Goal: Communication & Community: Answer question/provide support

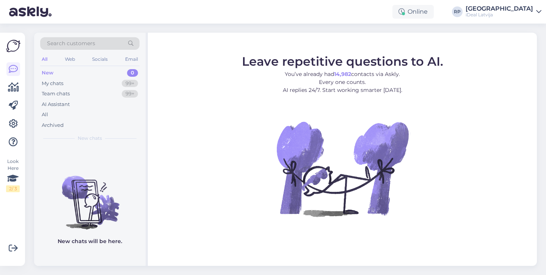
click at [252, 1] on div "Online RP [GEOGRAPHIC_DATA] iDeal [GEOGRAPHIC_DATA]" at bounding box center [273, 12] width 546 height 24
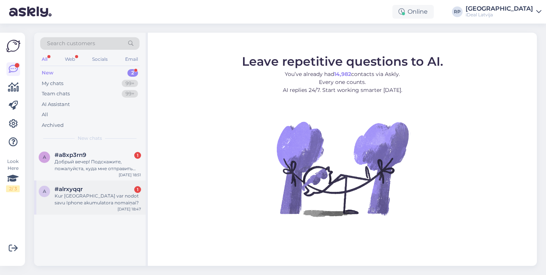
click at [74, 192] on div "Kur [GEOGRAPHIC_DATA] var nodot savu Iphone akumulatora nomaiņai?" at bounding box center [98, 199] width 87 height 14
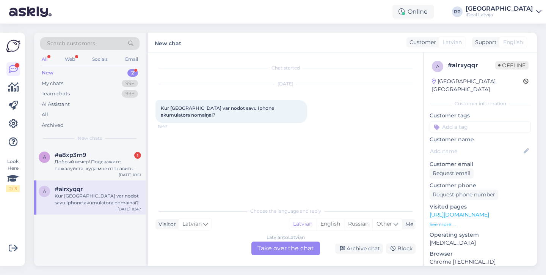
click at [272, 245] on div "Latvian to Latvian Take over the chat" at bounding box center [286, 248] width 69 height 14
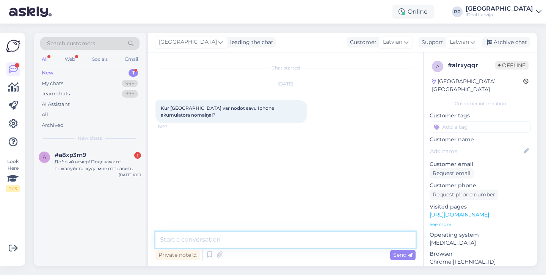
click at [274, 241] on textarea at bounding box center [286, 239] width 260 height 16
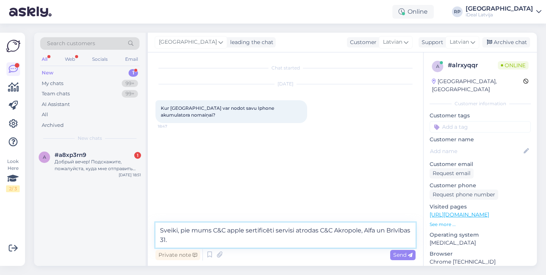
type textarea "Sveiki, pie mums C&C apple sertificēti servisi atrodas C&C Akropole, Alfa un Br…"
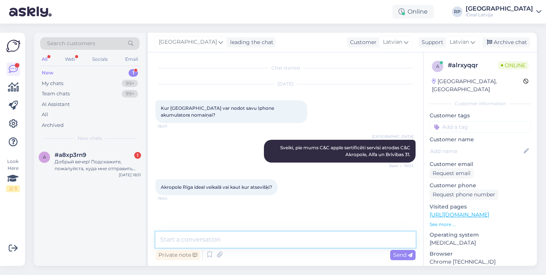
click at [269, 241] on textarea at bounding box center [286, 239] width 260 height 16
type textarea "Tagad tas saucās C&C bet atrodas turpat."
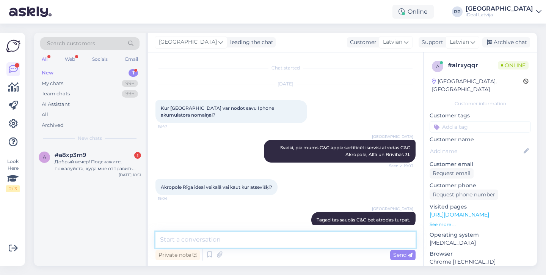
scroll to position [5, 0]
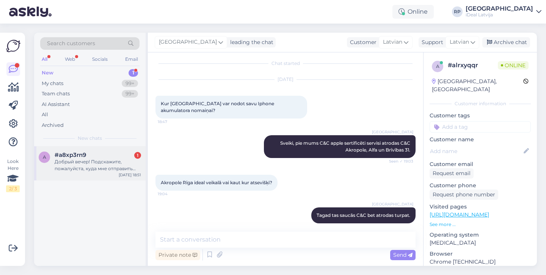
click at [109, 158] on div "Добрый вечер! Подскажите, пожалуйста, куда мне отправить свое CV насчет работы …" at bounding box center [98, 165] width 87 height 14
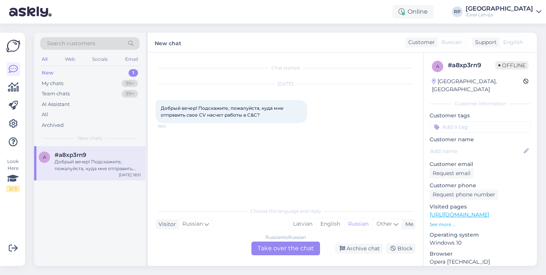
scroll to position [0, 0]
click at [80, 81] on div "My chats 99+" at bounding box center [89, 83] width 99 height 11
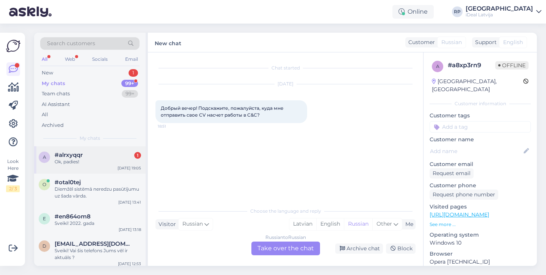
click at [113, 161] on div "Ok, padies!" at bounding box center [98, 161] width 87 height 7
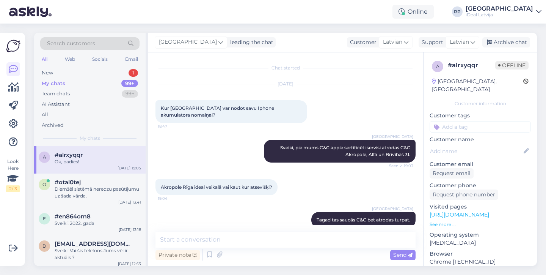
scroll to position [37, 0]
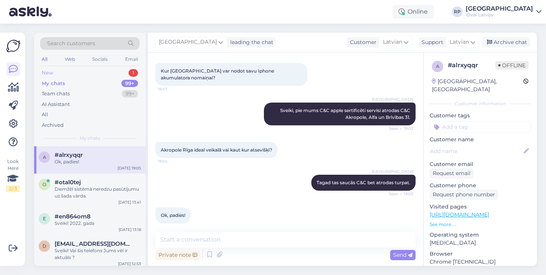
click at [90, 73] on div "New 1" at bounding box center [89, 73] width 99 height 11
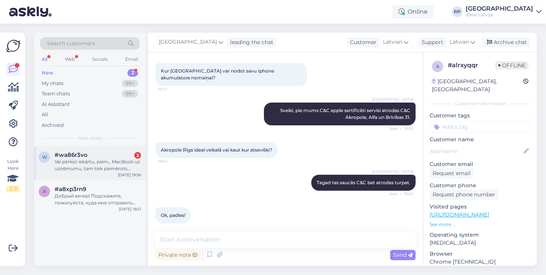
click at [103, 148] on div "w #wa86r3vo 2 Vai pērkot iekārtu, piem., MacBook uz uzņēmumu, tam tiek piemērot…" at bounding box center [90, 163] width 112 height 34
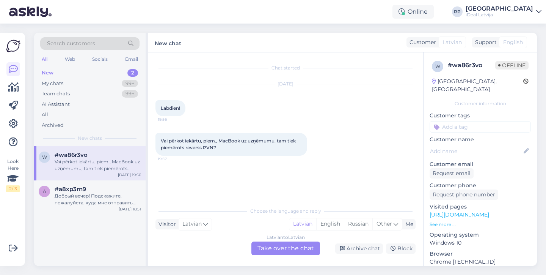
click at [285, 251] on div "Latvian to Latvian Take over the chat" at bounding box center [286, 248] width 69 height 14
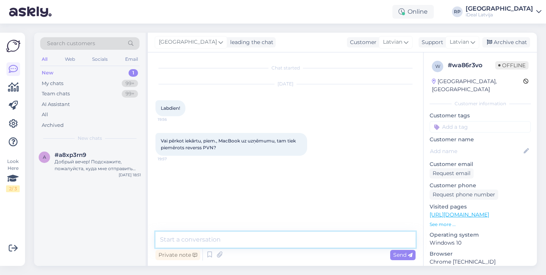
click at [249, 234] on textarea at bounding box center [286, 239] width 260 height 16
type textarea "[PERSON_NAME], jā!"
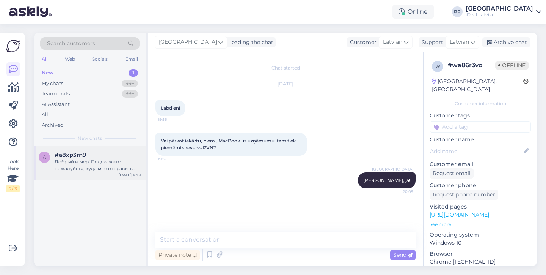
click at [71, 170] on div "Добрый вечер! Подскажите, пожалуйста, куда мне отправить свое CV насчет работы …" at bounding box center [98, 165] width 87 height 14
